Goal: Task Accomplishment & Management: Manage account settings

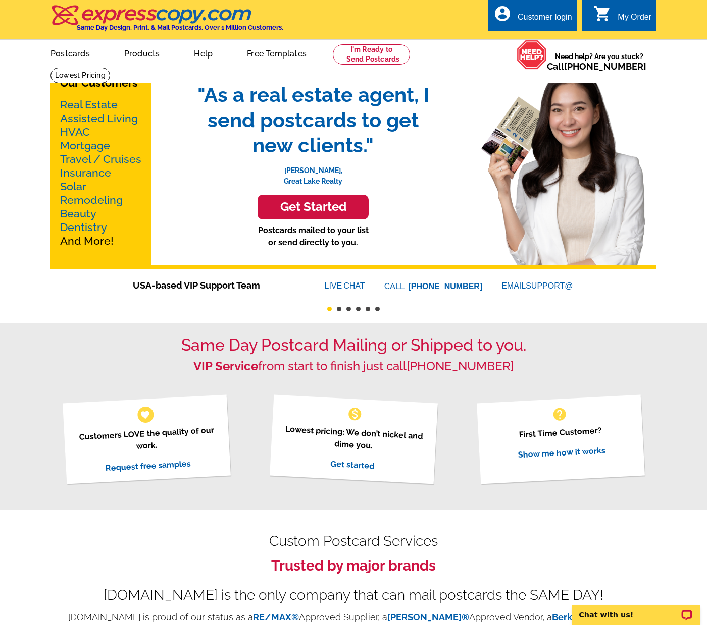
click at [555, 17] on div "Customer login" at bounding box center [544, 20] width 55 height 14
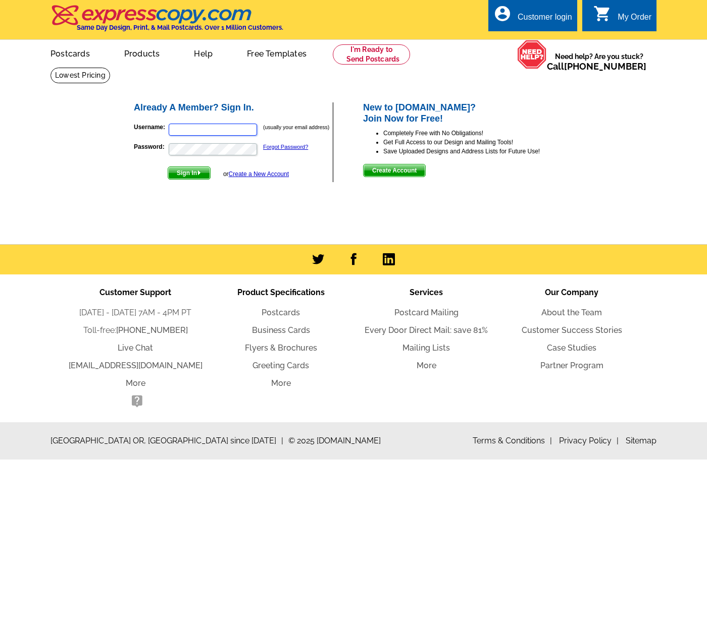
type input "[PERSON_NAME][EMAIL_ADDRESS][DOMAIN_NAME]"
click at [190, 174] on span "Sign In" at bounding box center [189, 173] width 42 height 12
